Goal: Task Accomplishment & Management: Manage account settings

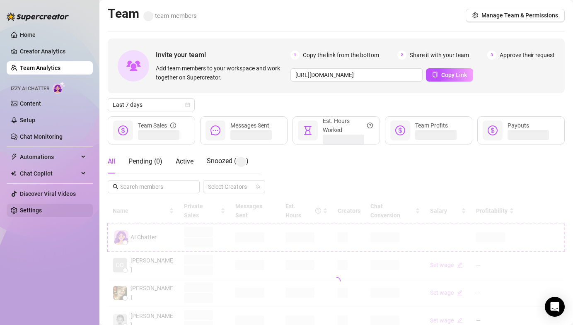
click at [42, 211] on link "Settings" at bounding box center [31, 210] width 22 height 7
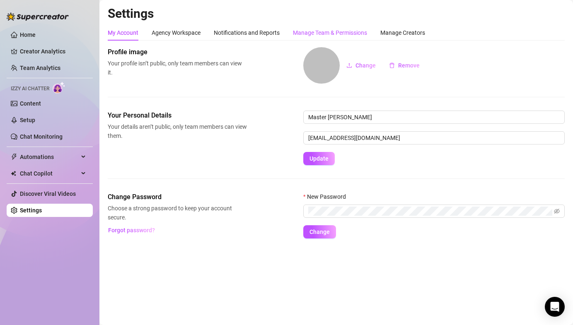
click at [330, 34] on div "Manage Team & Permissions" at bounding box center [330, 32] width 74 height 9
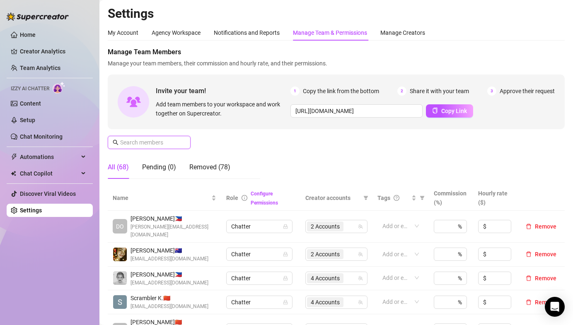
click at [145, 142] on input "text" at bounding box center [149, 142] width 59 height 9
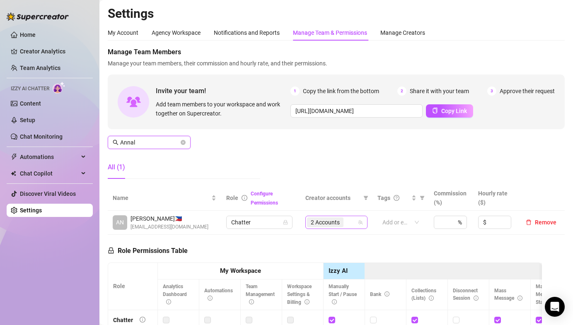
click at [327, 221] on span "2 Accounts" at bounding box center [325, 222] width 29 height 9
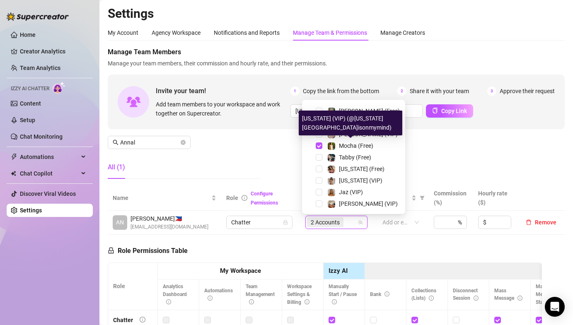
scroll to position [49, 0]
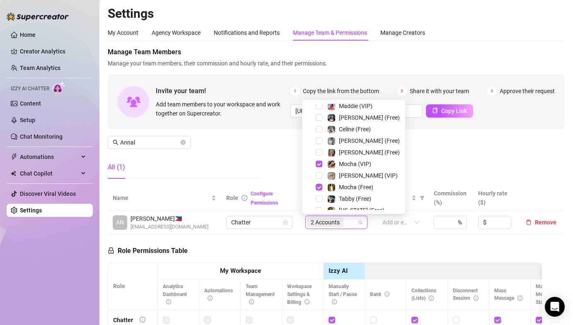
click at [446, 157] on div "Manage Team Members Manage your team members, their commission and hourly rate,…" at bounding box center [336, 116] width 457 height 138
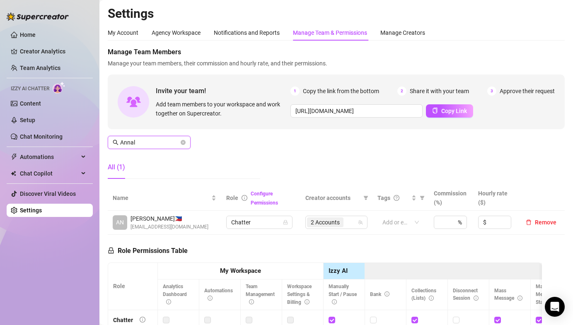
click at [149, 145] on input "Annal" at bounding box center [149, 142] width 59 height 9
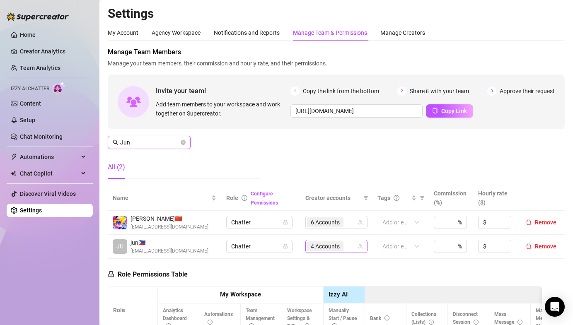
click at [349, 245] on div "4 Accounts" at bounding box center [332, 247] width 50 height 12
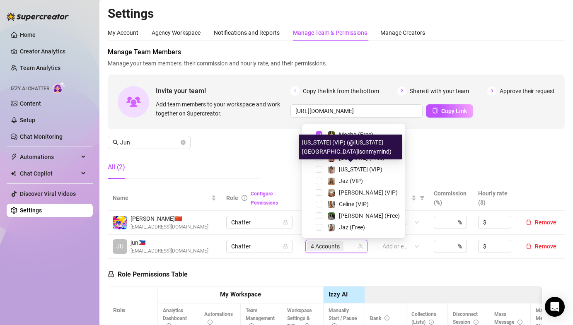
scroll to position [110, 0]
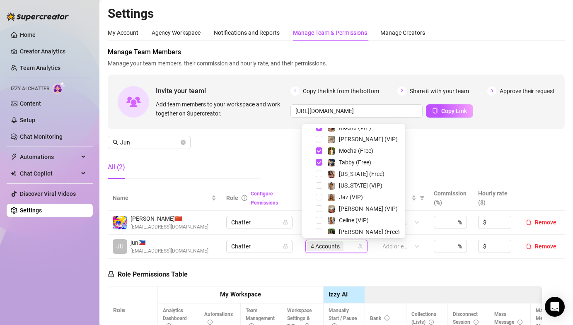
click at [472, 154] on div "Manage Team Members Manage your team members, their commission and hourly rate,…" at bounding box center [336, 116] width 457 height 138
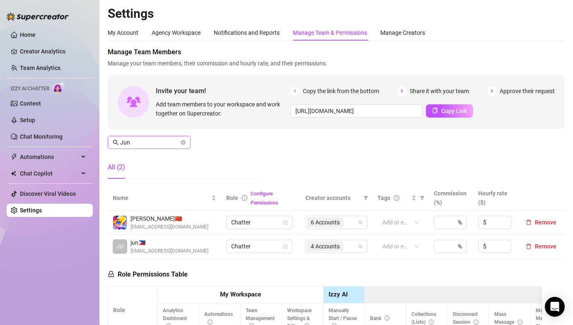
click at [149, 137] on span "Jun" at bounding box center [149, 142] width 83 height 13
click at [148, 138] on input "Jun" at bounding box center [149, 142] width 59 height 9
click at [148, 140] on input "Jun" at bounding box center [149, 142] width 59 height 9
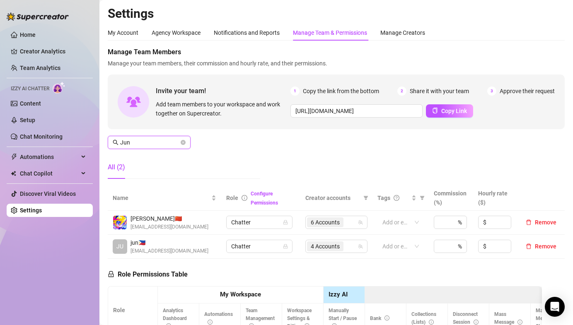
click at [148, 140] on input "Jun" at bounding box center [149, 142] width 59 height 9
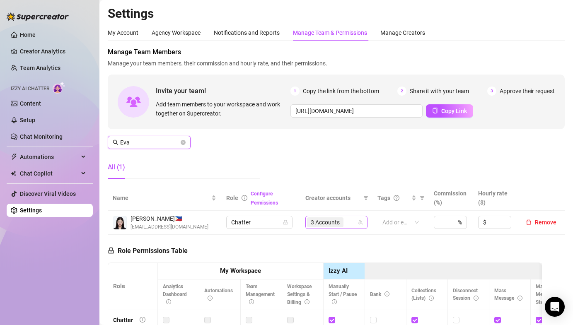
click at [324, 225] on span "3 Accounts" at bounding box center [325, 222] width 29 height 9
type input "Eva"
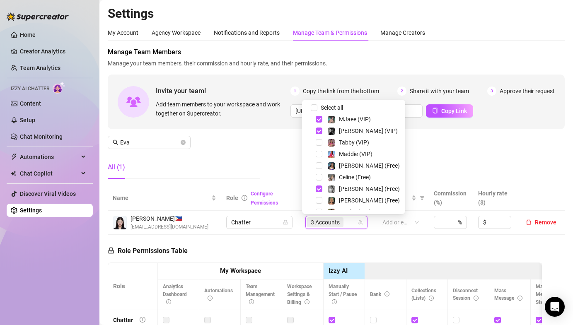
scroll to position [0, 0]
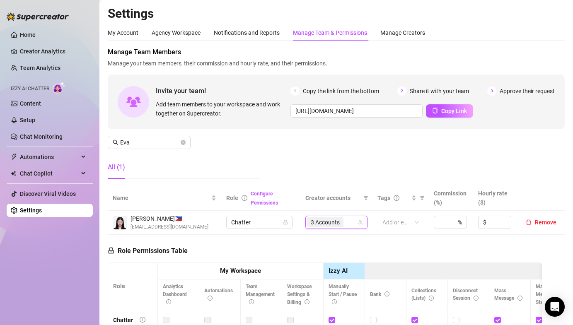
drag, startPoint x: 455, startPoint y: 174, endPoint x: 445, endPoint y: 190, distance: 19.3
click at [454, 174] on div "Manage Team Members Manage your team members, their commission and hourly rate,…" at bounding box center [336, 116] width 457 height 138
click at [181, 142] on icon "close-circle" at bounding box center [183, 142] width 5 height 5
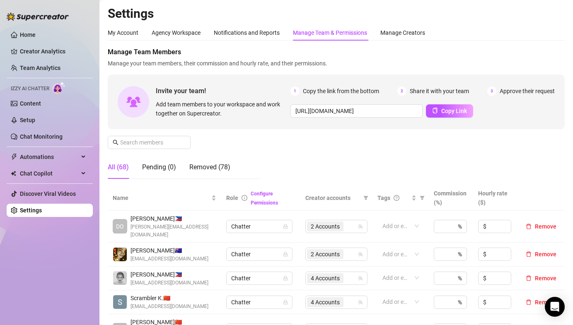
click at [223, 150] on div "Manage Team Members Manage your team members, their commission and hourly rate,…" at bounding box center [336, 116] width 457 height 138
click at [265, 144] on div "Manage Team Members Manage your team members, their commission and hourly rate,…" at bounding box center [336, 116] width 457 height 138
click at [280, 147] on div "Manage Team Members Manage your team members, their commission and hourly rate,…" at bounding box center [336, 116] width 457 height 138
click at [305, 150] on div "Manage Team Members Manage your team members, their commission and hourly rate,…" at bounding box center [336, 116] width 457 height 138
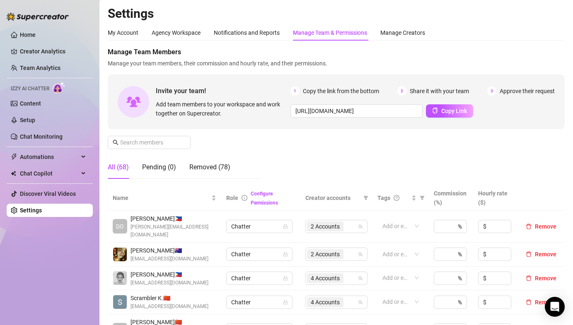
click at [263, 143] on div "Manage Team Members Manage your team members, their commission and hourly rate,…" at bounding box center [336, 116] width 457 height 138
click at [47, 65] on link "Team Analytics" at bounding box center [40, 68] width 41 height 7
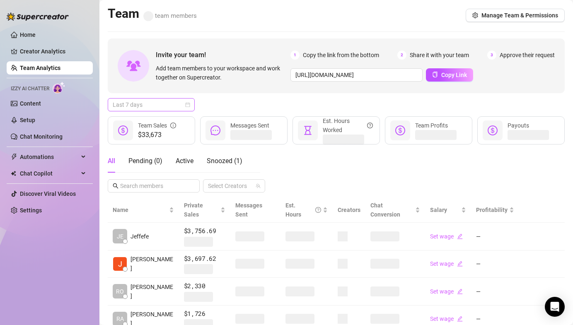
click at [135, 103] on span "Last 7 days" at bounding box center [151, 105] width 77 height 12
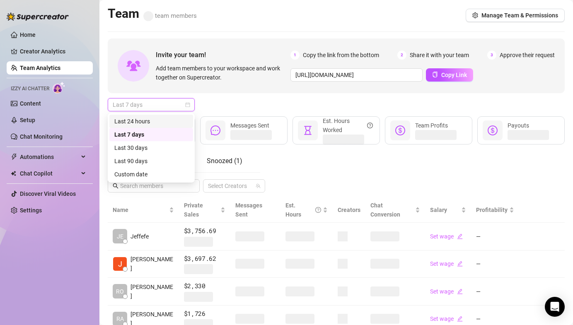
click at [146, 124] on div "Last 24 hours" at bounding box center [151, 121] width 74 height 9
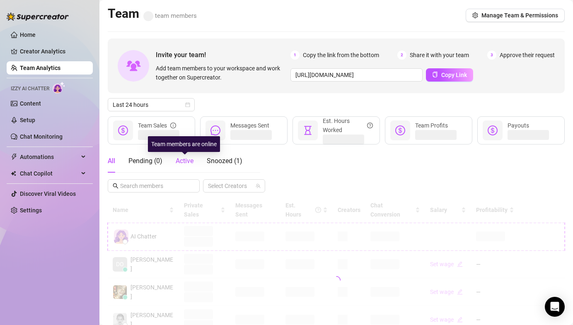
click at [184, 158] on span "Active" at bounding box center [185, 161] width 18 height 8
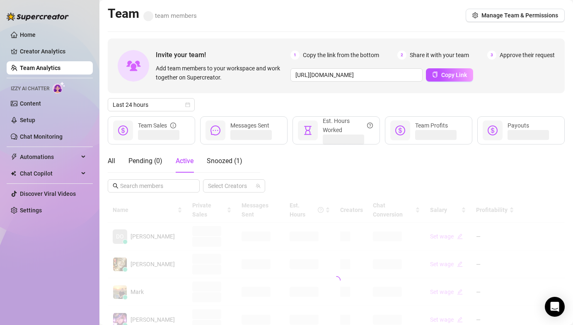
drag, startPoint x: 248, startPoint y: 101, endPoint x: 258, endPoint y: 100, distance: 9.1
click at [249, 100] on div "Last 24 hours" at bounding box center [336, 104] width 457 height 13
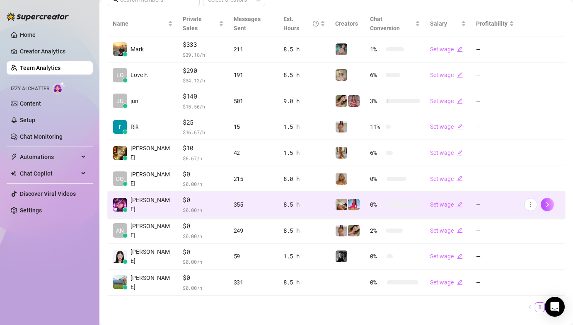
scroll to position [195, 0]
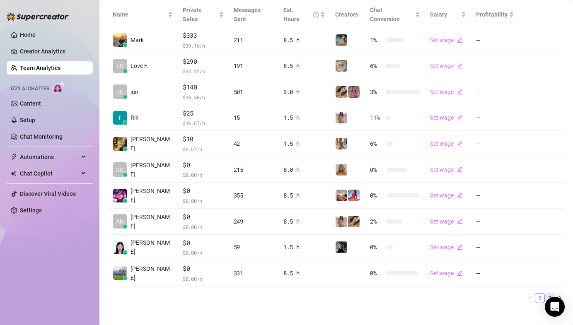
click at [546, 294] on link "2" at bounding box center [549, 298] width 9 height 9
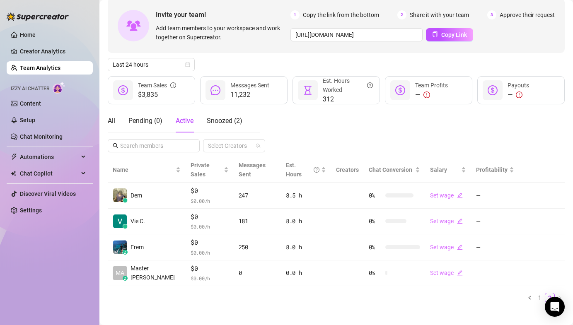
click at [550, 56] on div "Invite your team! Add team members to your workspace and work together on Super…" at bounding box center [336, 153] width 457 height 311
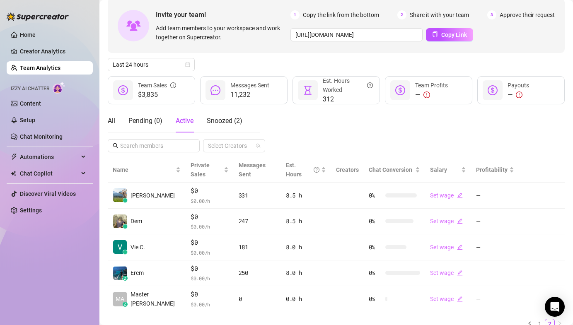
click at [308, 129] on div "All Pending ( 0 ) Active Snoozed ( 2 ) Select Creators" at bounding box center [336, 130] width 457 height 43
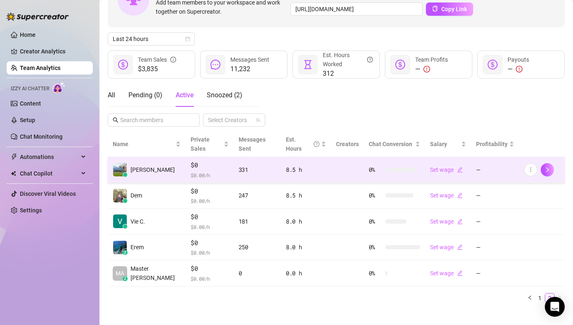
scroll to position [66, 0]
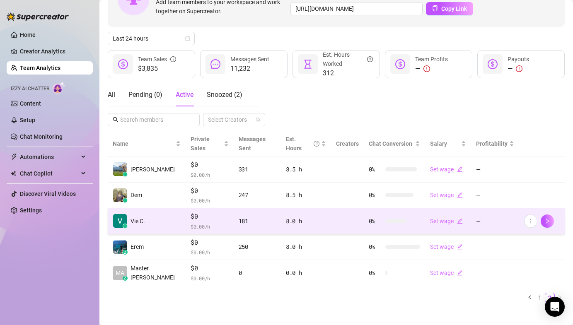
drag, startPoint x: 532, startPoint y: 288, endPoint x: 368, endPoint y: 214, distance: 179.6
click at [535, 293] on link "1" at bounding box center [539, 297] width 9 height 9
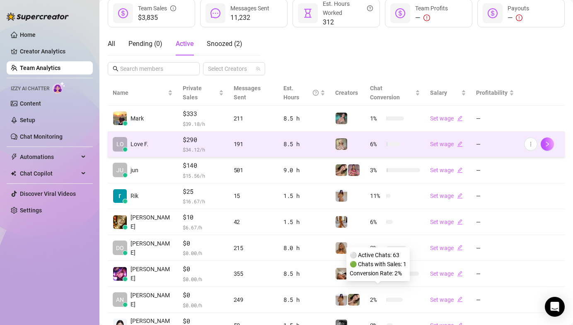
scroll to position [117, 0]
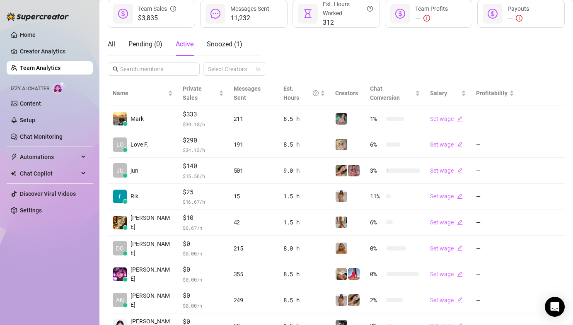
click at [562, 46] on main "Team 68 team members Manage Team & Permissions Invite your team! Add team membe…" at bounding box center [335, 148] width 473 height 530
